Goal: Task Accomplishment & Management: Complete application form

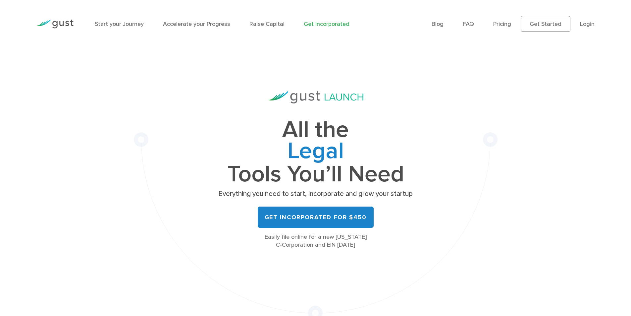
click at [586, 28] on li "Login" at bounding box center [587, 24] width 15 height 9
click at [586, 26] on link "Login" at bounding box center [587, 24] width 15 height 7
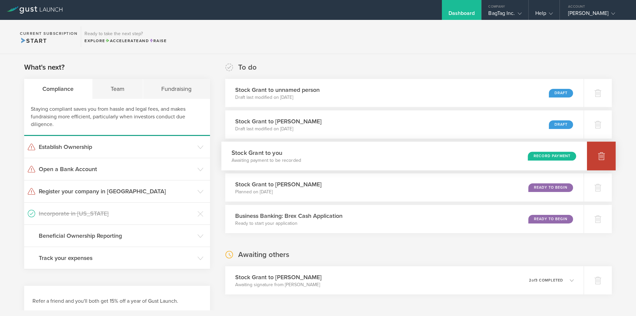
click at [591, 156] on div at bounding box center [601, 155] width 29 height 29
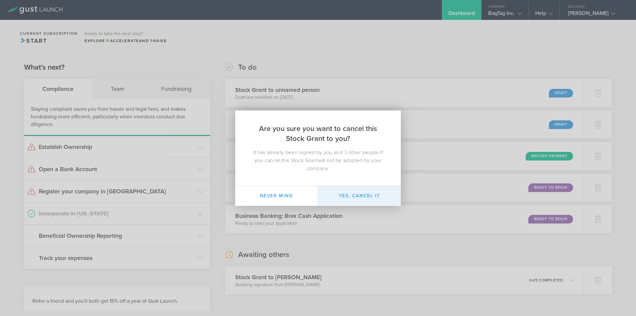
click at [328, 192] on button "Yes, cancel it" at bounding box center [359, 196] width 83 height 20
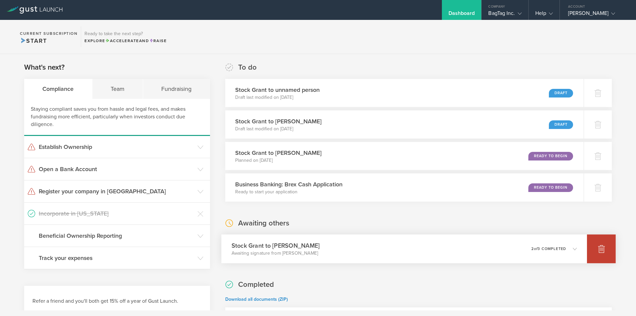
click at [592, 254] on div at bounding box center [601, 248] width 29 height 29
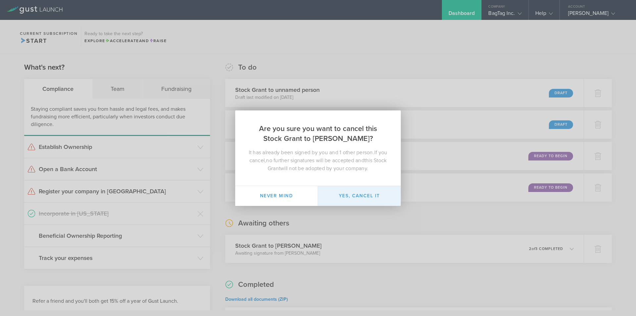
click at [340, 196] on button "Yes, cancel it" at bounding box center [359, 196] width 83 height 20
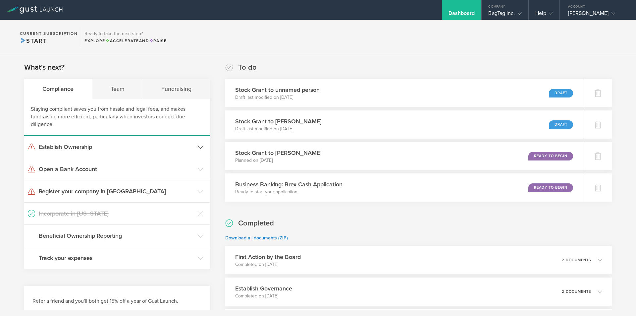
click at [155, 146] on h3 "Establish Ownership" at bounding box center [116, 146] width 155 height 9
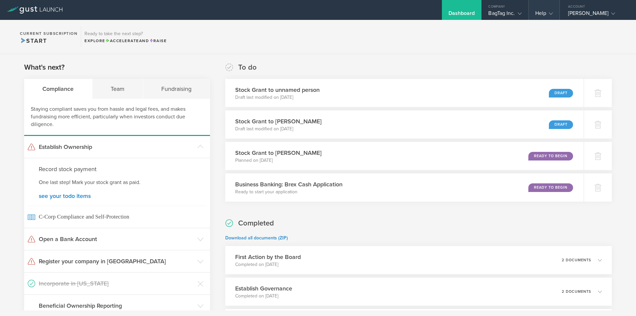
click at [542, 10] on div "Help" at bounding box center [544, 15] width 18 height 10
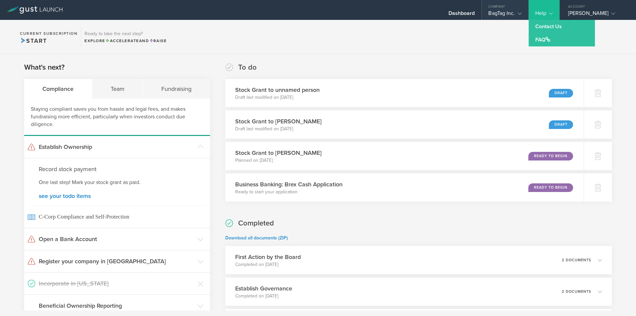
click at [516, 8] on div "Company" at bounding box center [504, 5] width 46 height 10
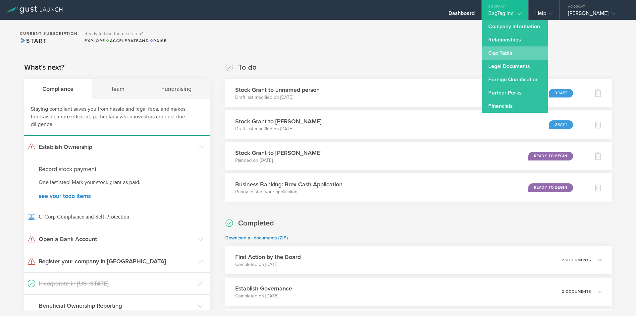
click at [512, 50] on link "Cap Table" at bounding box center [514, 52] width 66 height 13
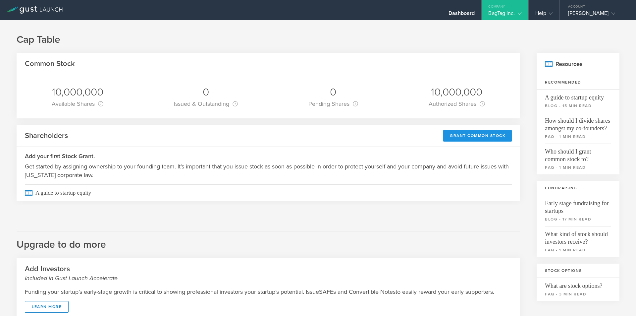
click at [447, 133] on div "Grant Common Stock" at bounding box center [477, 136] width 69 height 12
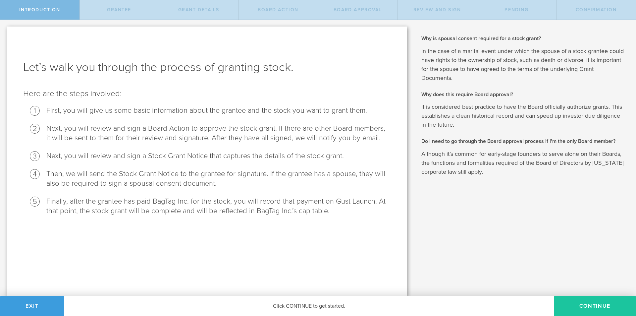
click at [588, 301] on button "Continue" at bounding box center [595, 306] width 82 height 20
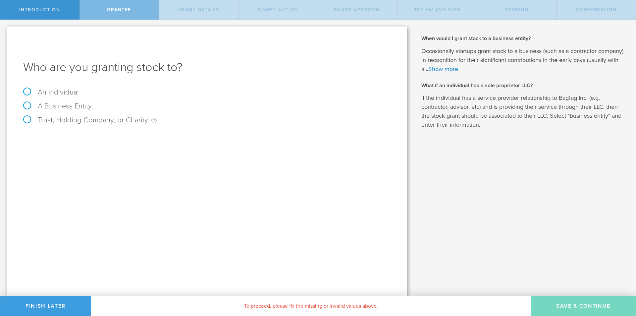
click at [51, 90] on label "An Individual" at bounding box center [51, 92] width 56 height 9
click at [4, 30] on input "An Individual" at bounding box center [2, 25] width 4 height 11
radio input "true"
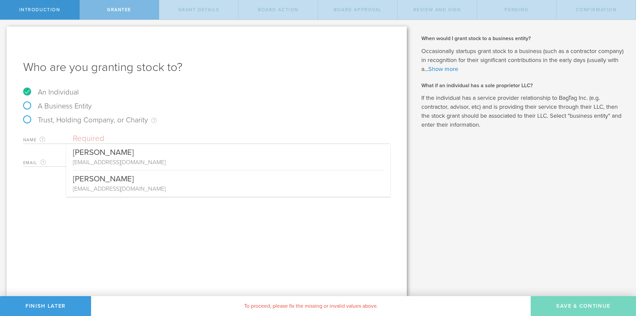
click at [95, 138] on input "text" at bounding box center [231, 138] width 317 height 10
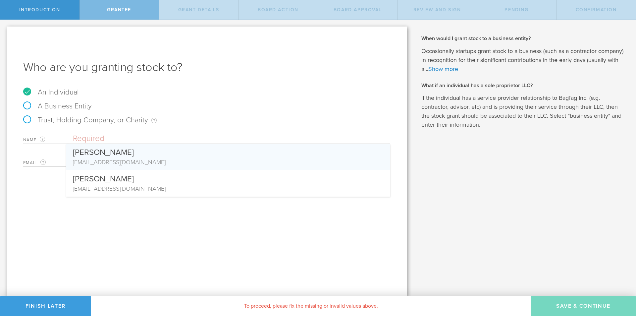
click at [98, 150] on div "[PERSON_NAME]" at bounding box center [228, 151] width 311 height 14
type input "[PERSON_NAME]"
type input "admin@bagtaggolf.com"
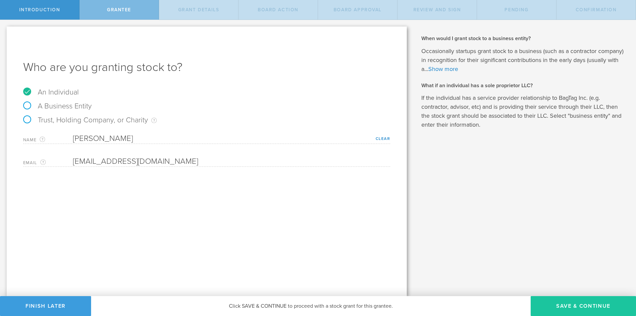
click at [569, 304] on button "Save & Continue" at bounding box center [582, 306] width 105 height 20
type input "48"
type input "12"
select select "none"
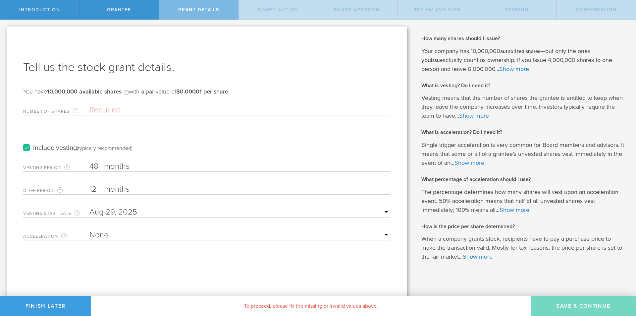
click at [117, 112] on input "Number of Shares The total amount of stock the company is granting to this reci…" at bounding box center [239, 110] width 301 height 10
type input "3,000,000"
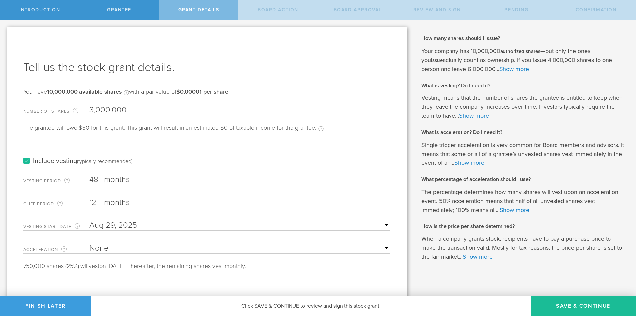
click at [93, 201] on input "12" at bounding box center [239, 202] width 301 height 10
type input "1"
click at [189, 146] on div "Include vesting (typically recommended)" at bounding box center [206, 154] width 367 height 33
click at [111, 228] on input "text" at bounding box center [239, 225] width 301 height 10
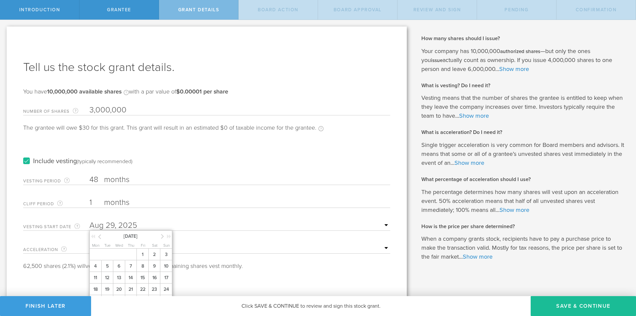
click at [102, 236] on div at bounding box center [97, 237] width 12 height 7
click at [99, 236] on icon at bounding box center [99, 236] width 3 height 8
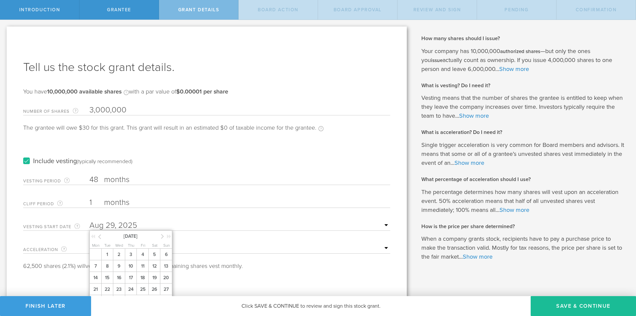
click at [162, 236] on icon at bounding box center [162, 236] width 3 height 8
click at [127, 252] on span "1" at bounding box center [131, 254] width 12 height 12
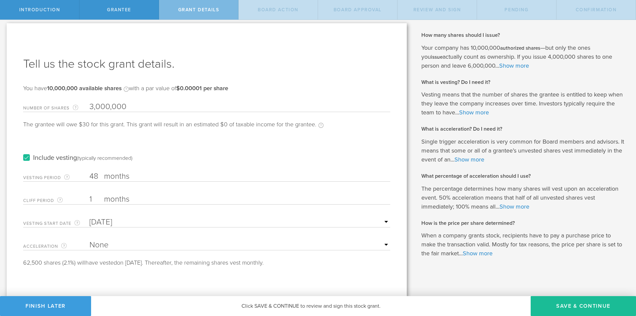
scroll to position [4, 0]
click at [124, 244] on select "None Single Trigger Double Trigger" at bounding box center [239, 244] width 301 height 10
select select "single"
click at [89, 239] on select "None Single Trigger Double Trigger" at bounding box center [239, 244] width 301 height 10
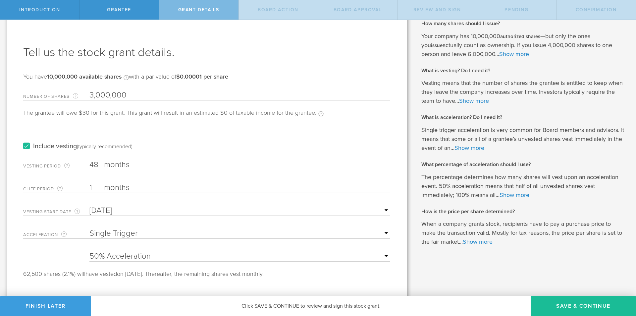
scroll to position [21, 0]
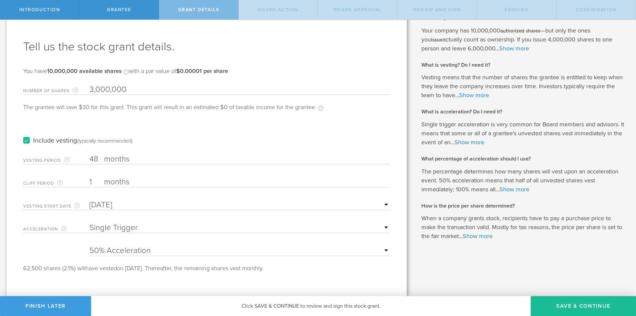
click at [131, 248] on select "25% Acceleration 50% Acceleration 75% Acceleration 100% Acceleration" at bounding box center [239, 250] width 301 height 10
select select "100"
click at [89, 245] on select "25% Acceleration 50% Acceleration 75% Acceleration 100% Acceleration" at bounding box center [239, 250] width 301 height 10
click at [545, 299] on button "Save & Continue" at bounding box center [582, 306] width 105 height 20
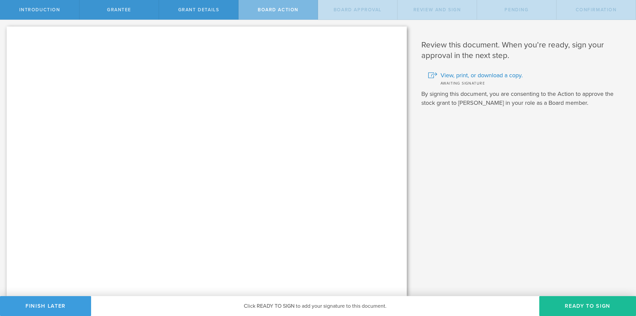
scroll to position [0, 0]
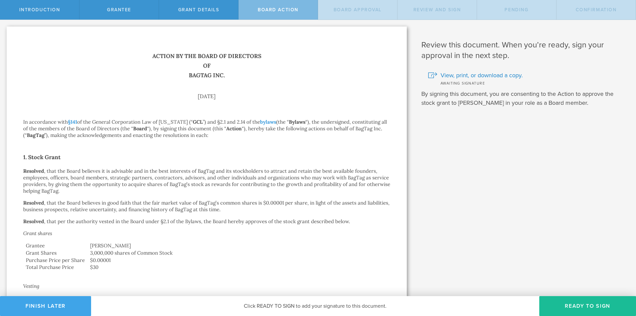
click at [44, 305] on button "Finish Later" at bounding box center [45, 306] width 91 height 20
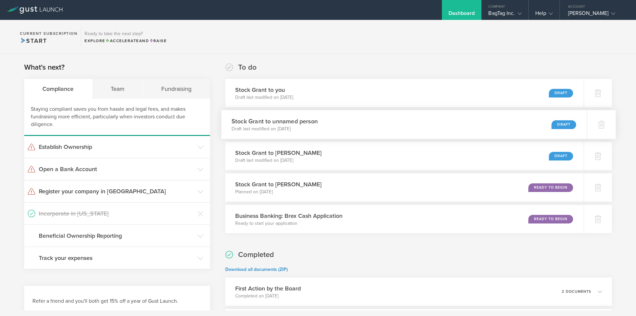
click at [511, 124] on div "Stock [PERSON_NAME] to unnamed person Draft last modified on [DATE] Draft" at bounding box center [404, 124] width 366 height 29
click at [598, 125] on icon at bounding box center [601, 125] width 7 height 6
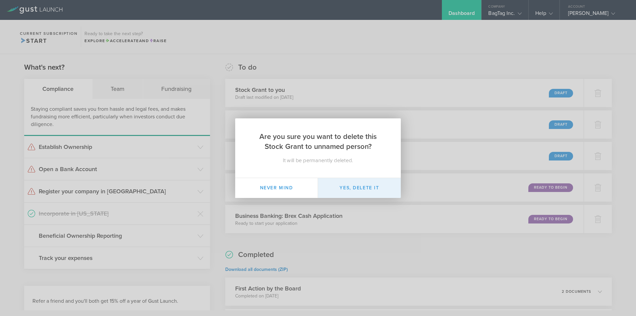
click at [356, 189] on button "Yes, delete it" at bounding box center [359, 188] width 83 height 20
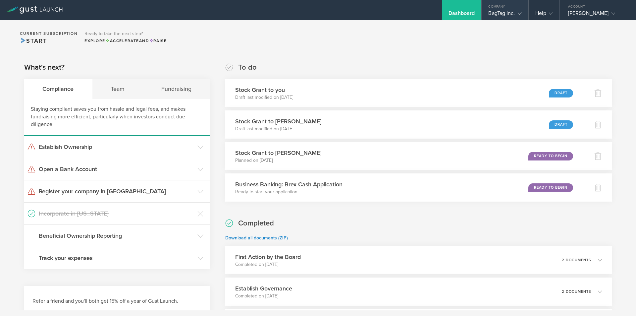
click at [514, 14] on div "BagTag Inc." at bounding box center [504, 15] width 33 height 10
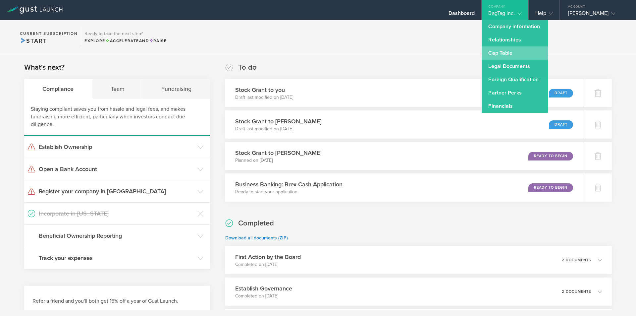
click at [506, 52] on link "Cap Table" at bounding box center [514, 52] width 66 height 13
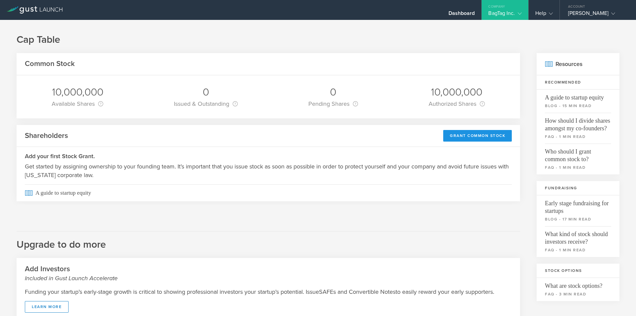
click at [466, 138] on div "Grant Common Stock" at bounding box center [477, 136] width 69 height 12
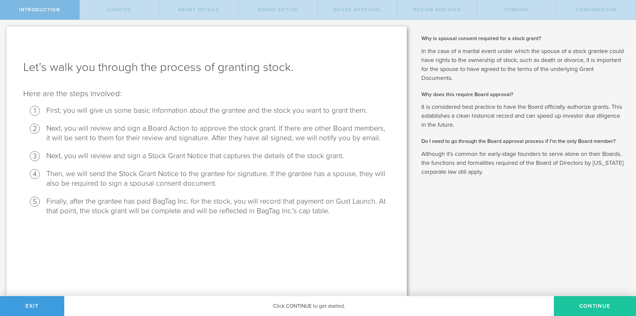
click at [576, 310] on button "Continue" at bounding box center [595, 306] width 82 height 20
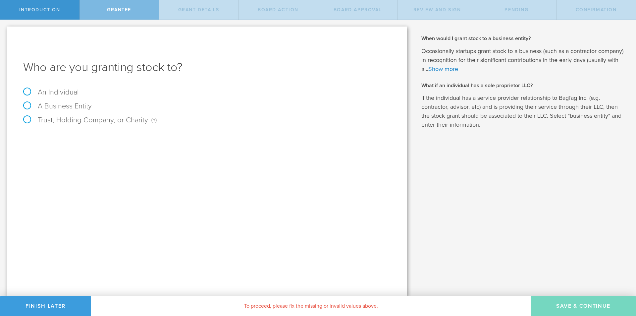
click at [47, 87] on div "Who are you granting stock to? An Individual A Business Entity Trust, Holding C…" at bounding box center [207, 160] width 400 height 269
click at [48, 90] on label "An Individual" at bounding box center [51, 92] width 56 height 9
click at [4, 30] on input "An Individual" at bounding box center [2, 25] width 4 height 11
radio input "true"
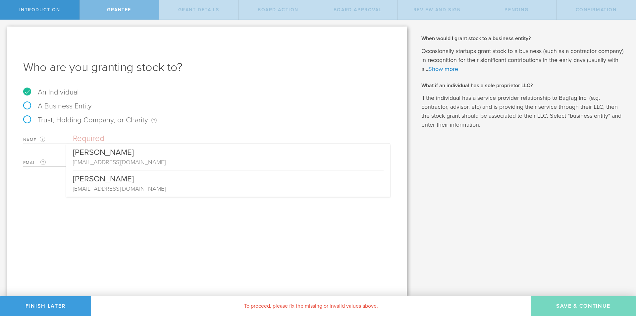
click at [114, 133] on input "text" at bounding box center [231, 138] width 317 height 10
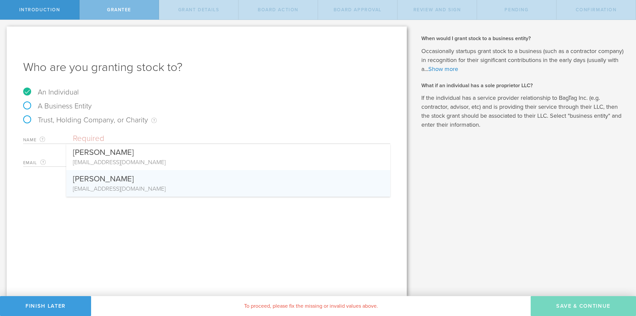
click at [100, 188] on div "drpeterson2012@gmail.com" at bounding box center [228, 188] width 311 height 9
type input "Derek Peterson"
type input "drpeterson2012@gmail.com"
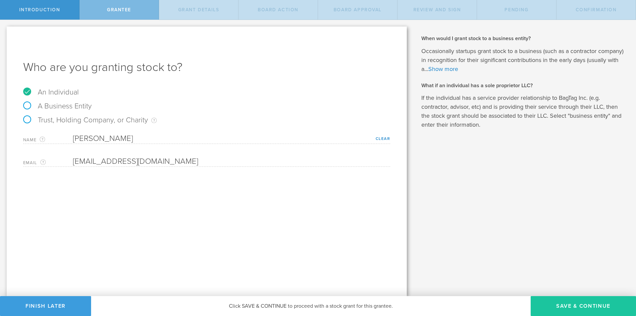
click at [566, 304] on button "Save & Continue" at bounding box center [582, 306] width 105 height 20
type input "48"
type input "12"
select select "none"
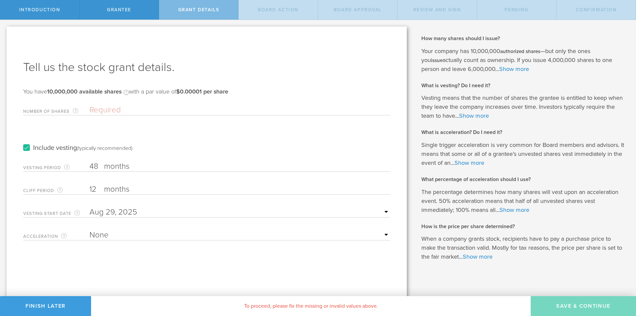
click at [94, 114] on input "Number of Shares The total amount of stock the company is granting to this reci…" at bounding box center [239, 110] width 301 height 10
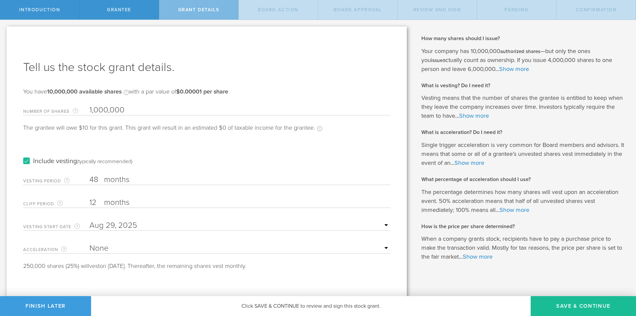
type input "1,000,000"
drag, startPoint x: 102, startPoint y: 203, endPoint x: 82, endPoint y: 201, distance: 20.0
click at [82, 201] on div "Cliff Period The initial waiting period before the first set of shares vests. T…" at bounding box center [206, 201] width 367 height 14
type input "1"
click at [193, 169] on div "Include vesting (typically recommended)" at bounding box center [206, 154] width 367 height 33
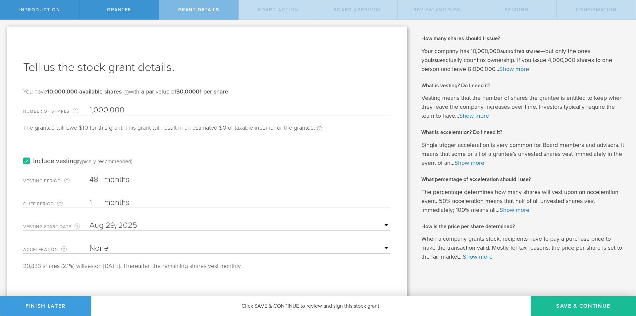
click at [161, 224] on input "text" at bounding box center [239, 225] width 301 height 10
click at [101, 236] on div at bounding box center [97, 237] width 12 height 7
click at [98, 236] on div at bounding box center [97, 237] width 12 height 7
click at [99, 236] on icon at bounding box center [99, 236] width 3 height 8
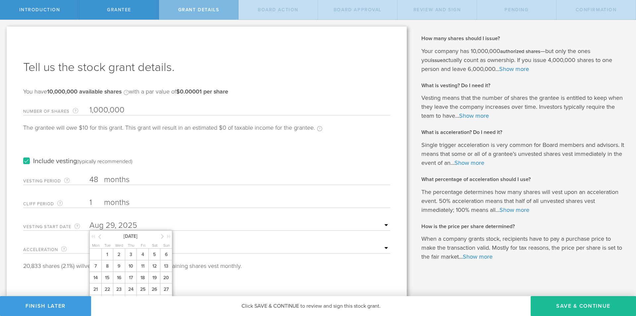
click at [99, 236] on icon at bounding box center [99, 236] width 3 height 8
click at [130, 256] on span "1" at bounding box center [131, 254] width 12 height 12
click at [123, 252] on select "None Single Trigger Double Trigger" at bounding box center [239, 248] width 301 height 10
select select "double"
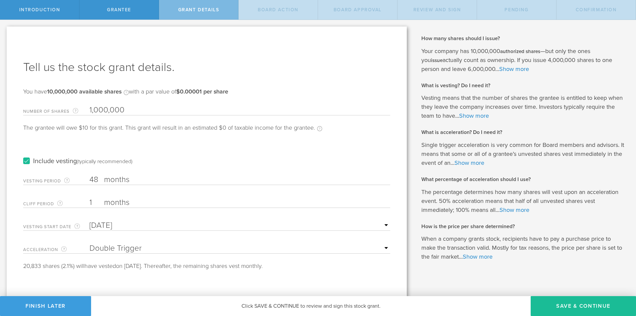
click at [89, 243] on select "None Single Trigger Double Trigger" at bounding box center [239, 248] width 301 height 10
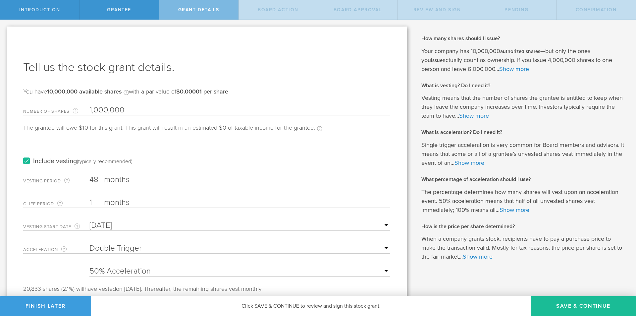
drag, startPoint x: 339, startPoint y: 271, endPoint x: 330, endPoint y: 280, distance: 12.7
click at [339, 271] on select "25% Acceleration 50% Acceleration 75% Acceleration 100% Acceleration" at bounding box center [239, 271] width 301 height 10
select select "100"
click at [89, 266] on select "25% Acceleration 50% Acceleration 75% Acceleration 100% Acceleration" at bounding box center [239, 271] width 301 height 10
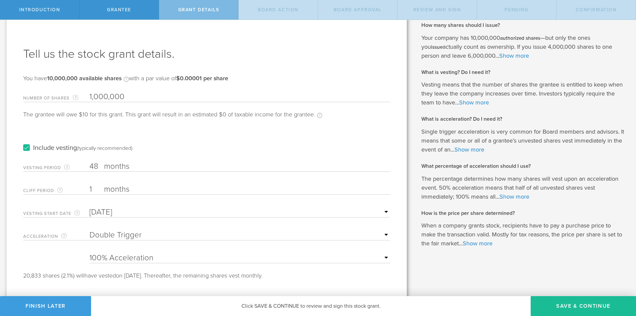
scroll to position [21, 0]
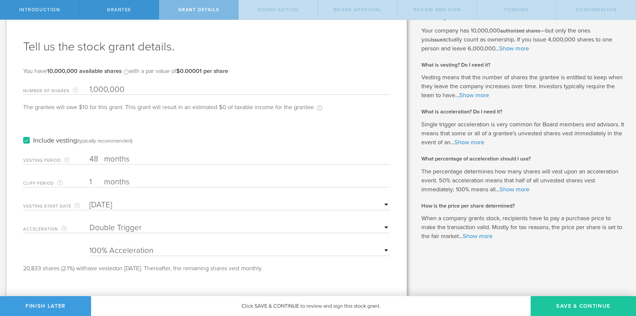
click at [555, 302] on button "Save & Continue" at bounding box center [582, 306] width 105 height 20
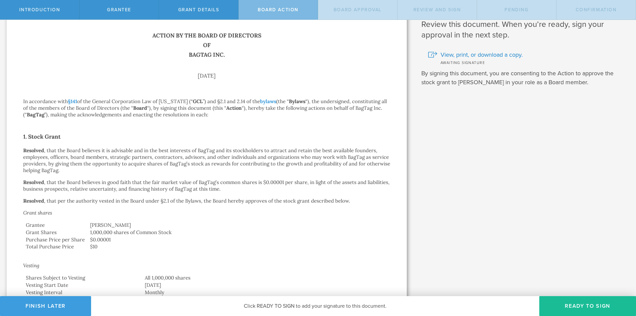
scroll to position [0, 0]
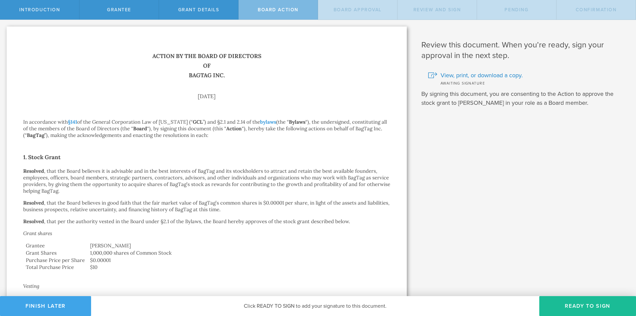
click at [43, 307] on button "Finish Later" at bounding box center [45, 306] width 91 height 20
